Goal: Information Seeking & Learning: Learn about a topic

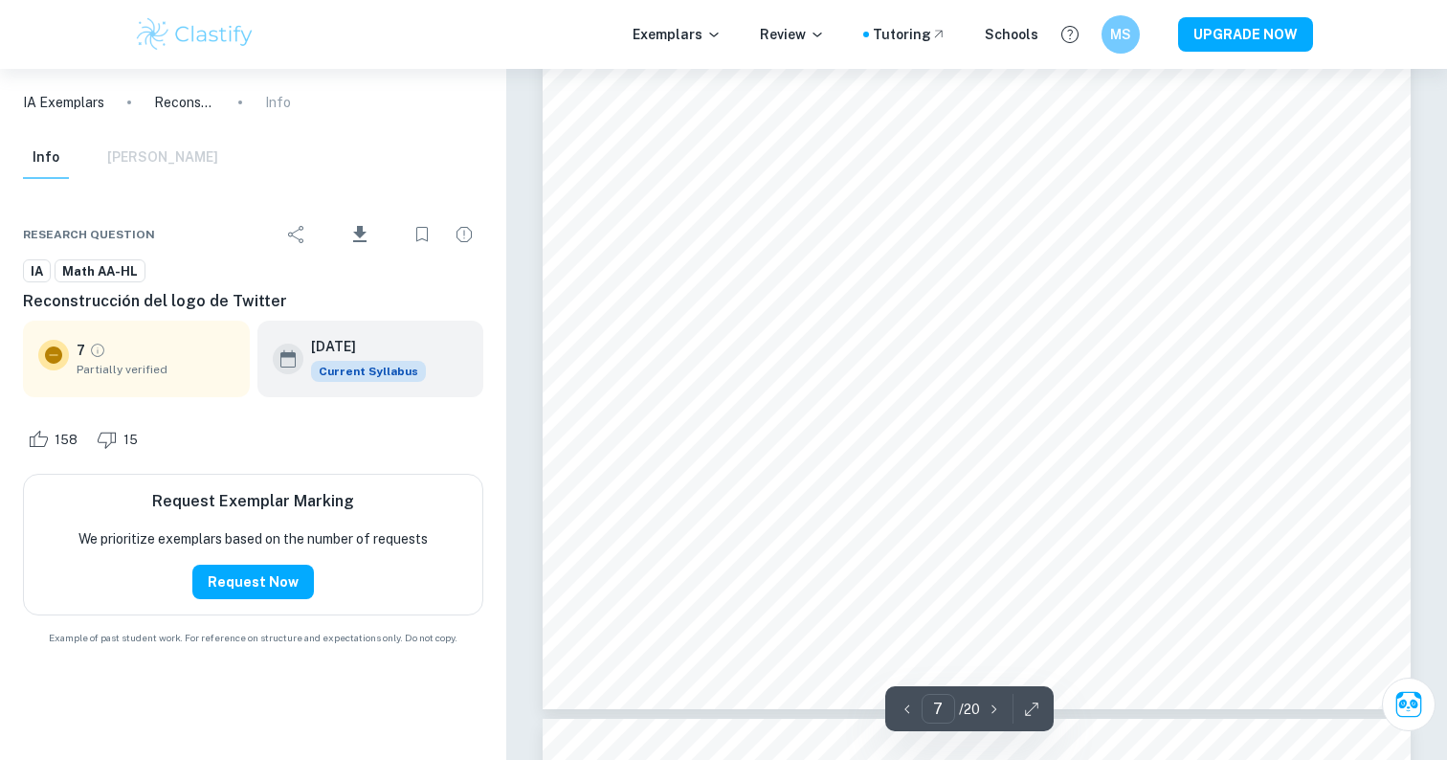
scroll to position [7585, 0]
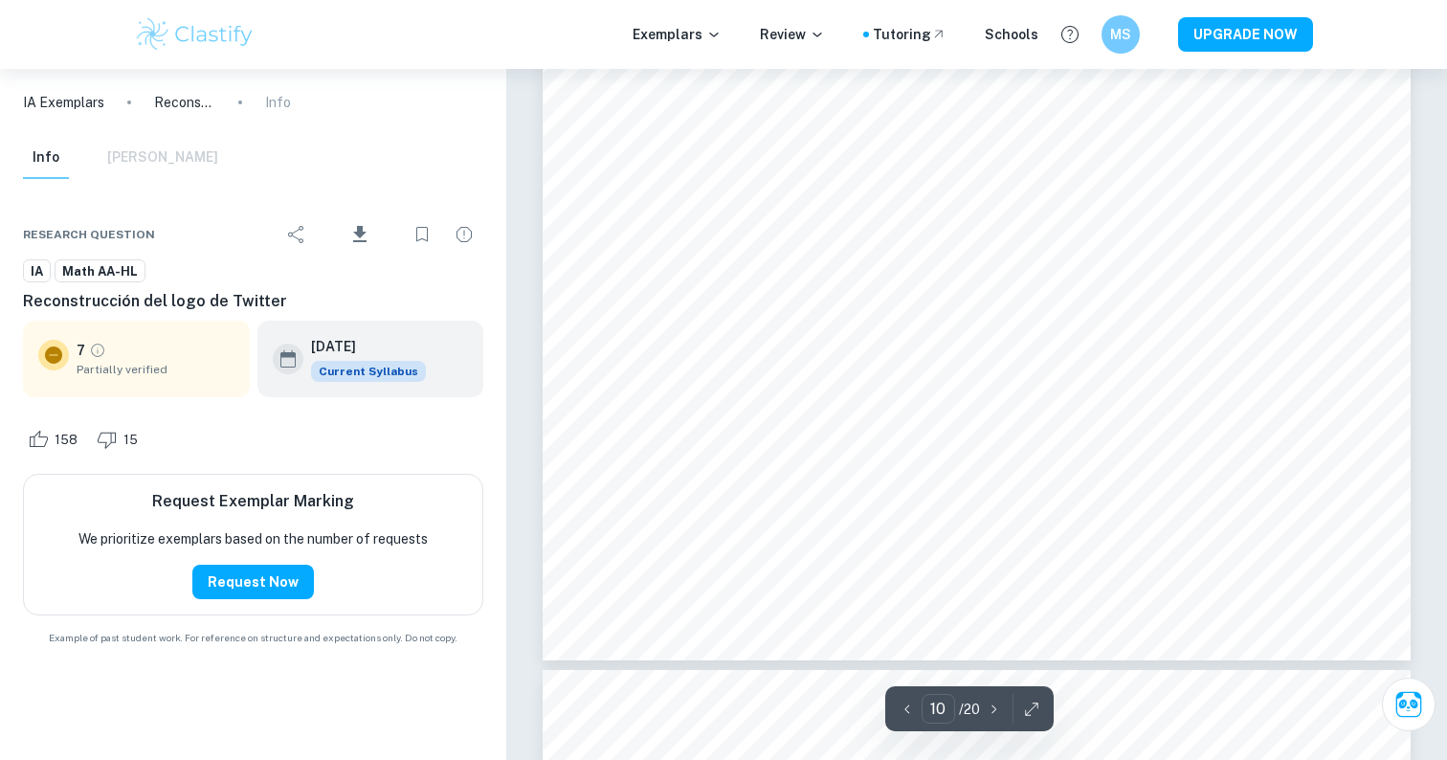
type input "11"
